Goal: Check status: Check status

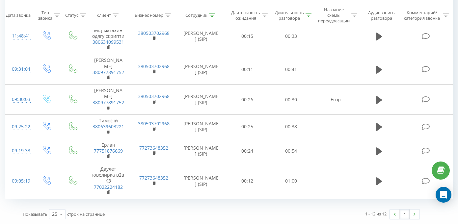
scroll to position [225, 0]
